Goal: Navigation & Orientation: Find specific page/section

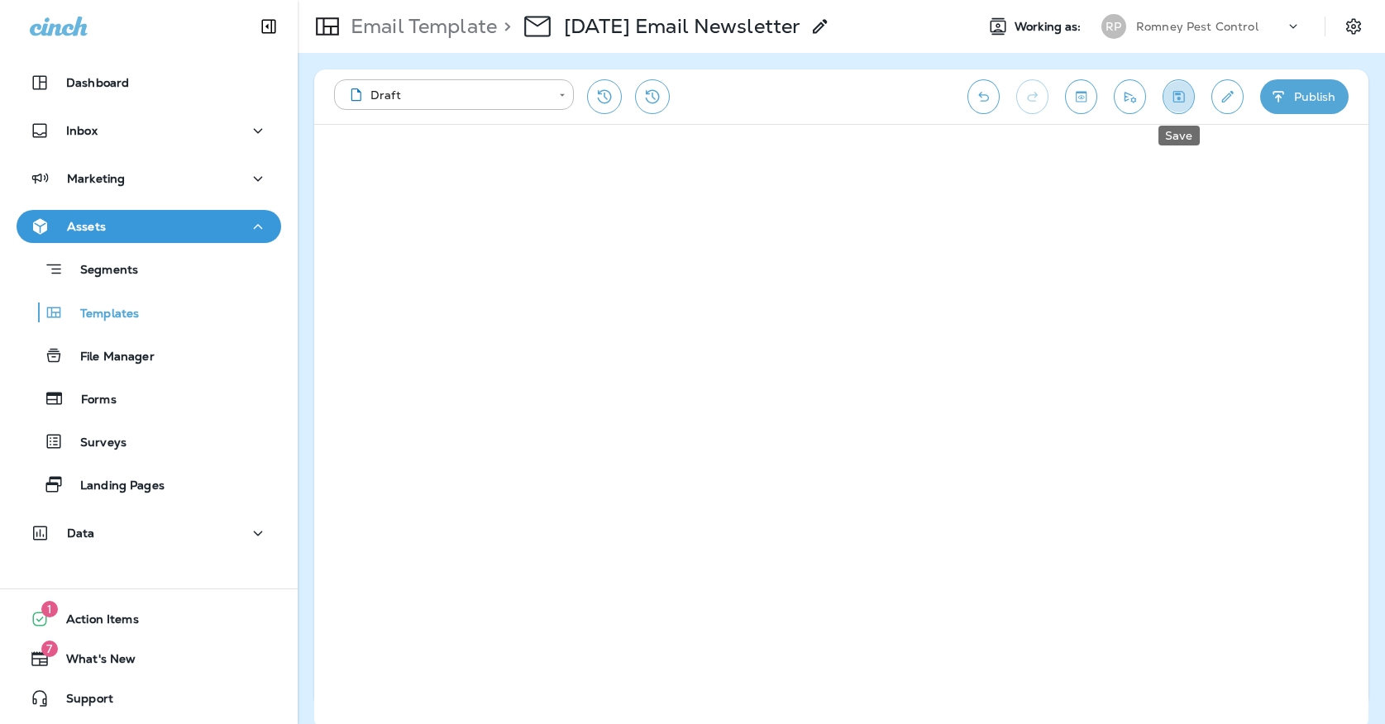
click at [1175, 88] on icon "Save" at bounding box center [1178, 96] width 17 height 17
click at [1174, 99] on icon "Save" at bounding box center [1178, 96] width 17 height 17
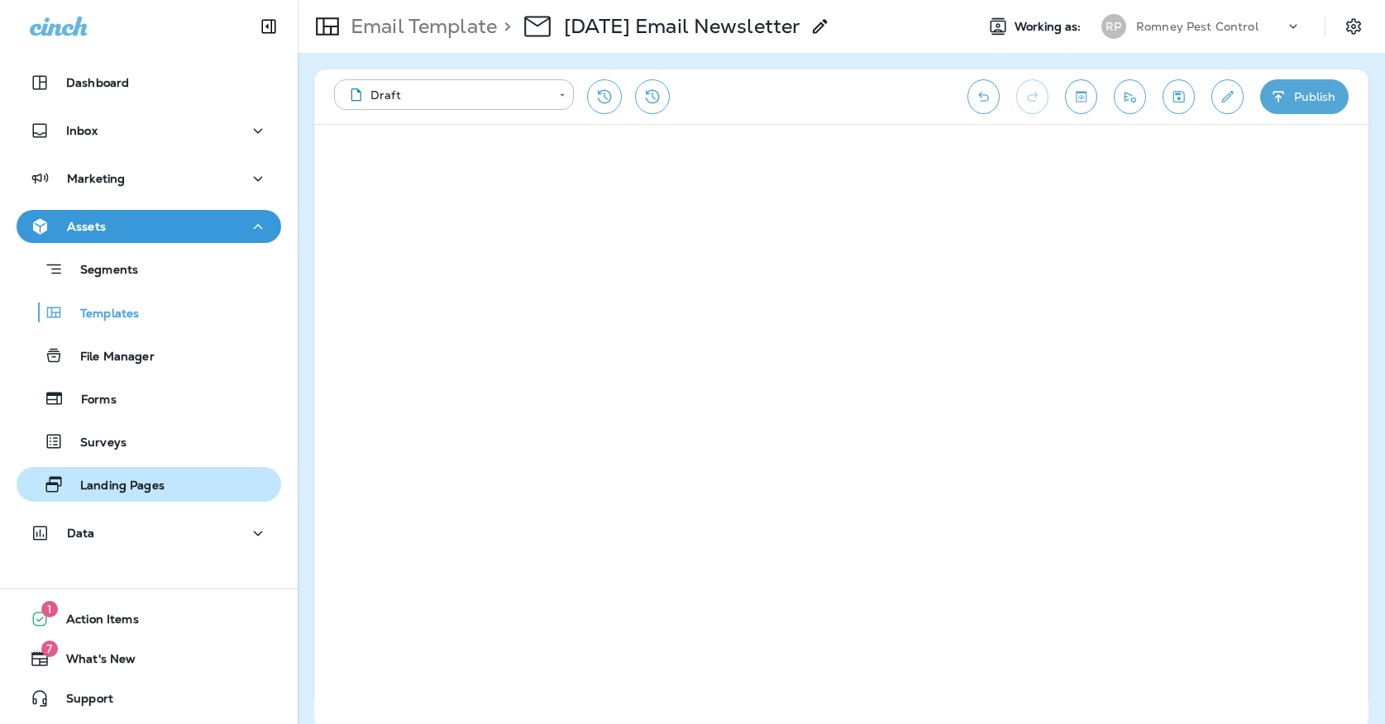
click at [83, 479] on p "Landing Pages" at bounding box center [114, 487] width 101 height 16
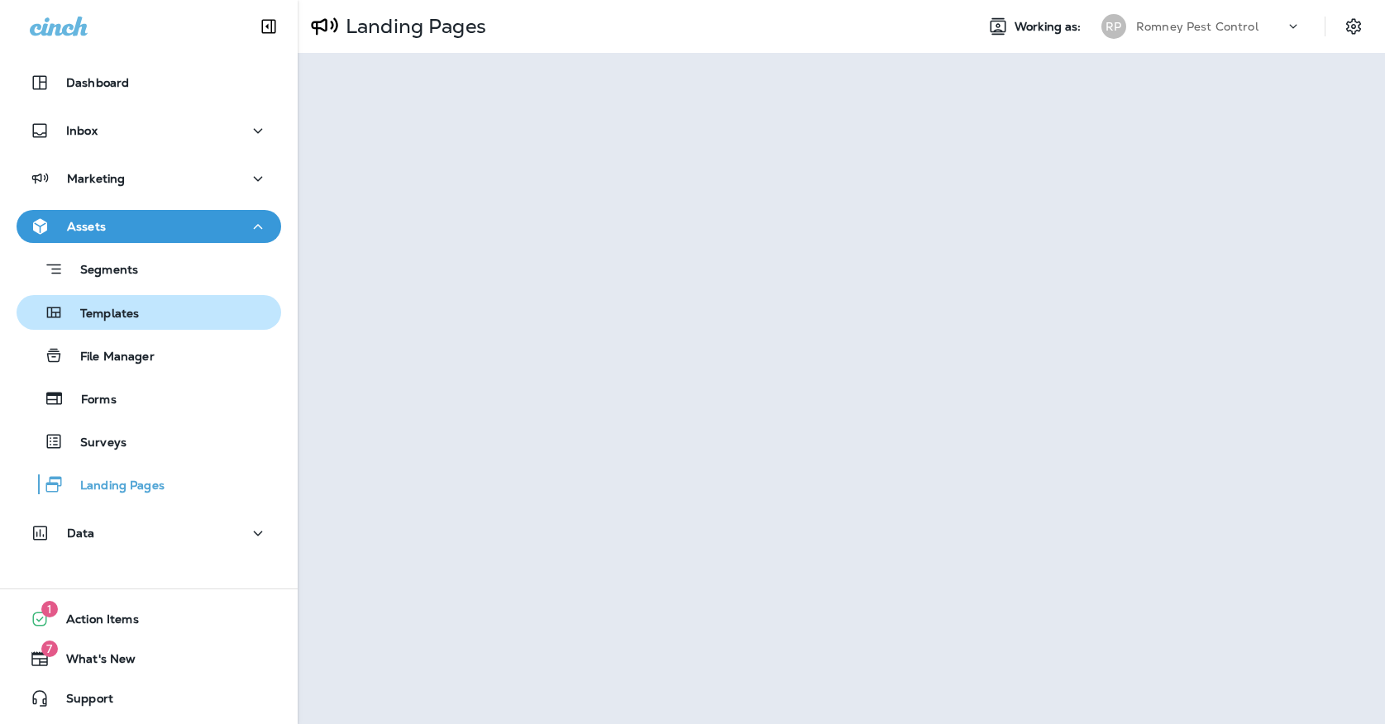
click at [221, 317] on div "Templates" at bounding box center [148, 312] width 251 height 25
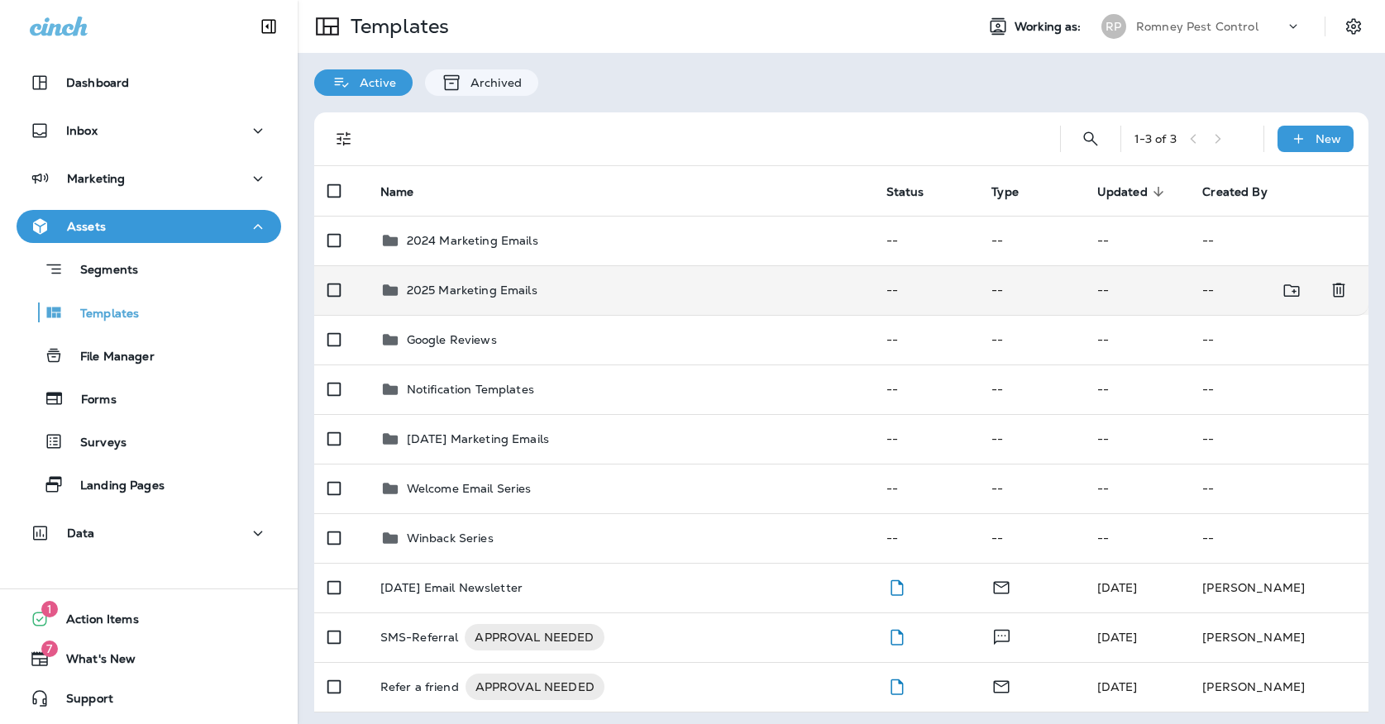
click at [602, 280] on div "2025 Marketing Emails" at bounding box center [620, 290] width 480 height 20
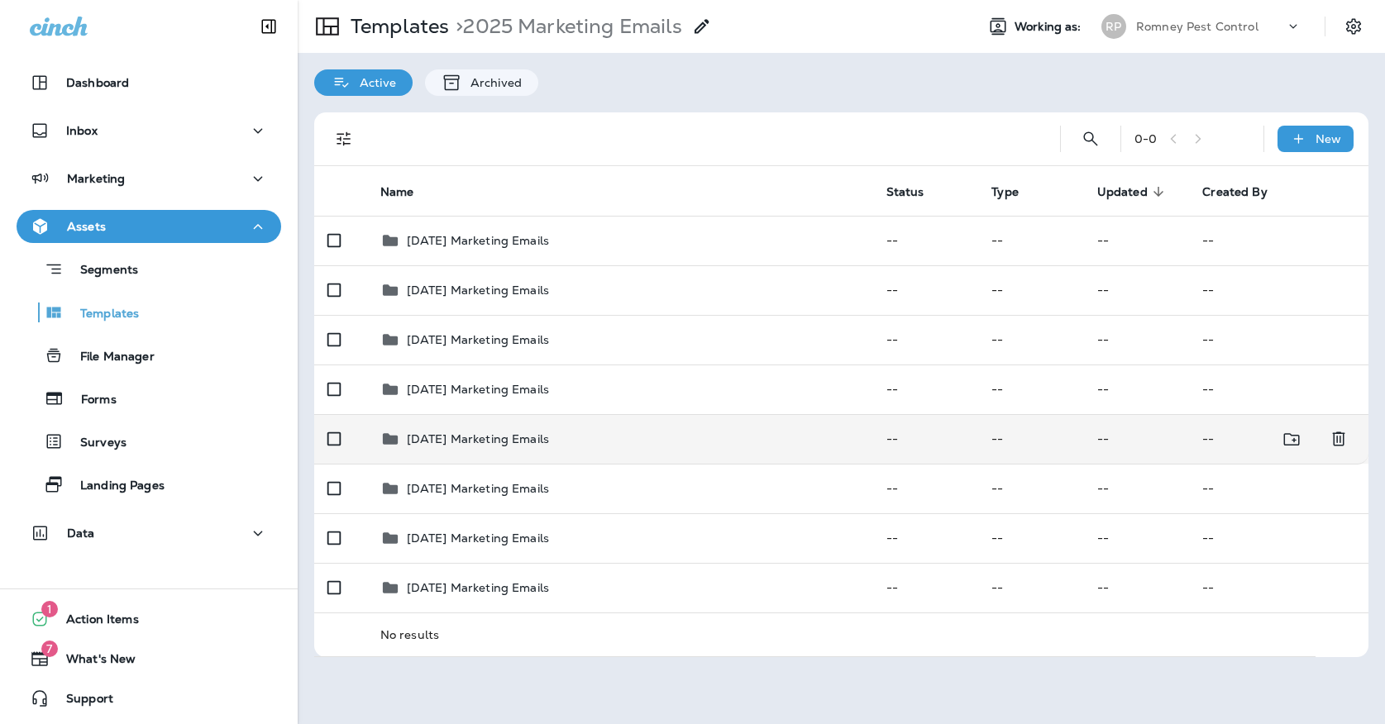
click at [568, 429] on div "[DATE] Marketing Emails" at bounding box center [620, 439] width 480 height 20
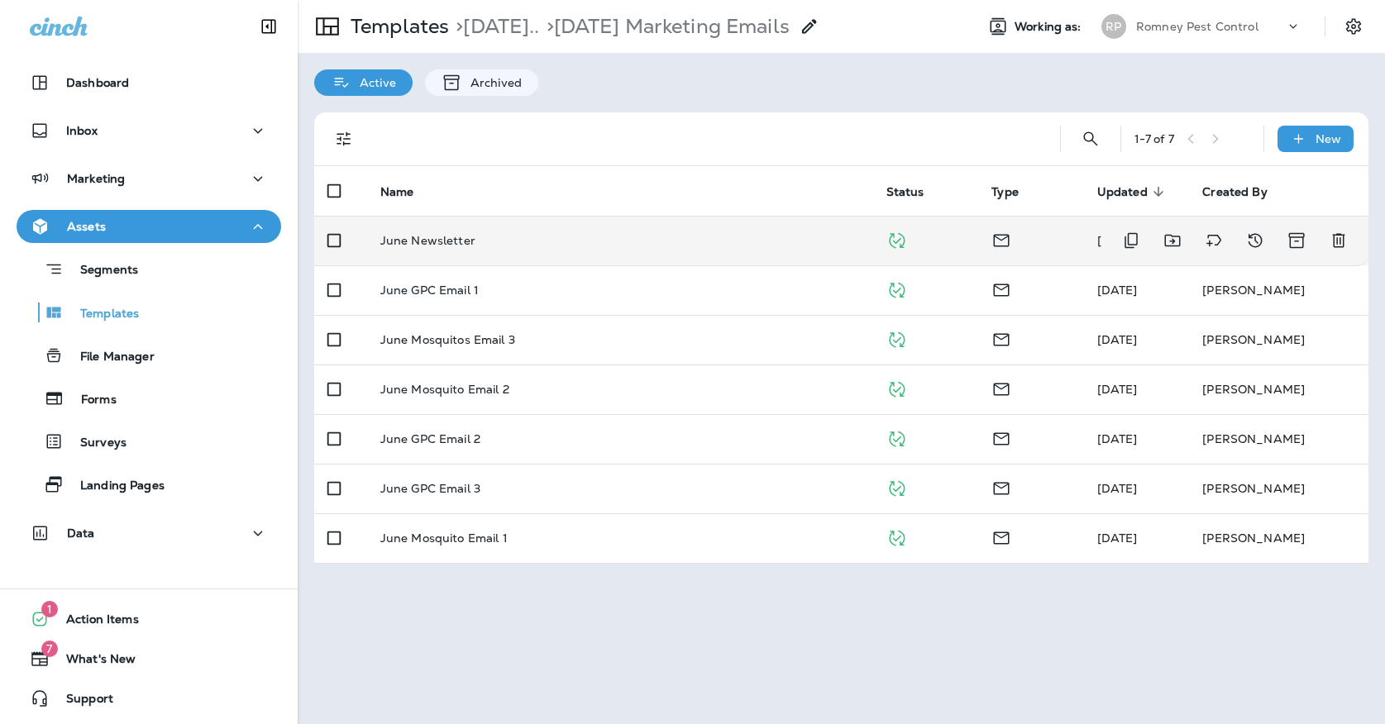
click at [514, 234] on td "June Newsletter" at bounding box center [620, 241] width 506 height 50
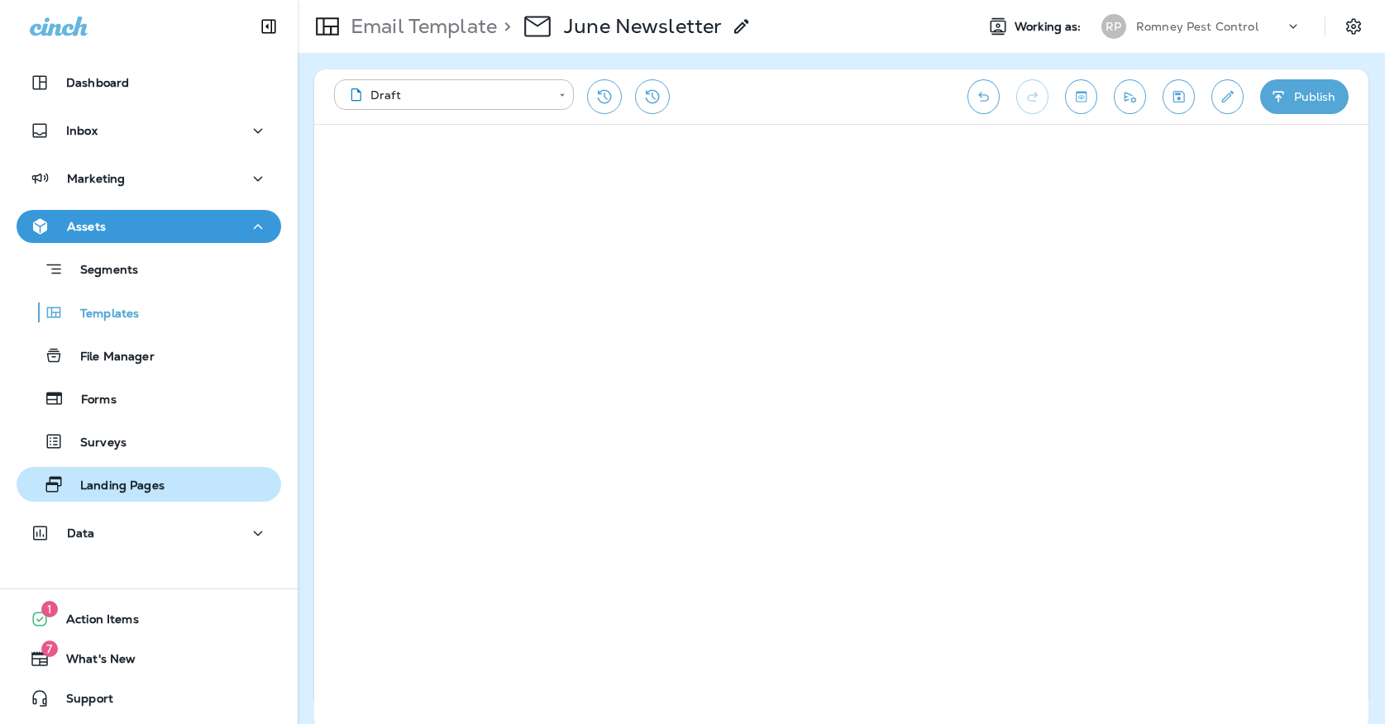
click at [142, 494] on div "Landing Pages" at bounding box center [93, 484] width 141 height 25
